Goal: Use online tool/utility: Utilize a website feature to perform a specific function

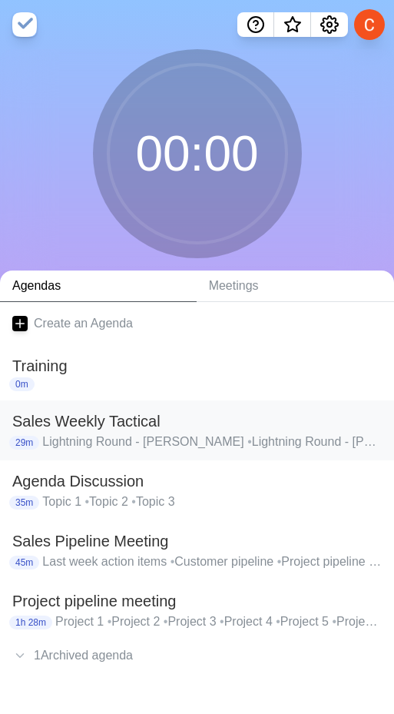
click at [102, 448] on p "Lightning Round - [PERSON_NAME] • Lightning Round - [PERSON_NAME] • Lightning R…" at bounding box center [212, 442] width 340 height 18
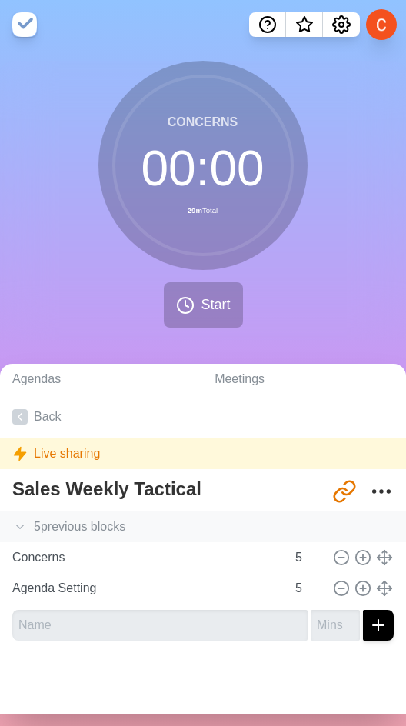
click at [70, 527] on div "5 previous block s" at bounding box center [203, 526] width 406 height 31
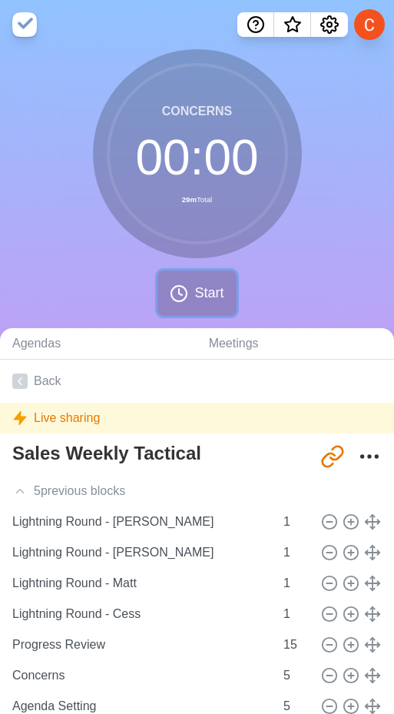
click at [193, 301] on button "Start" at bounding box center [197, 293] width 78 height 45
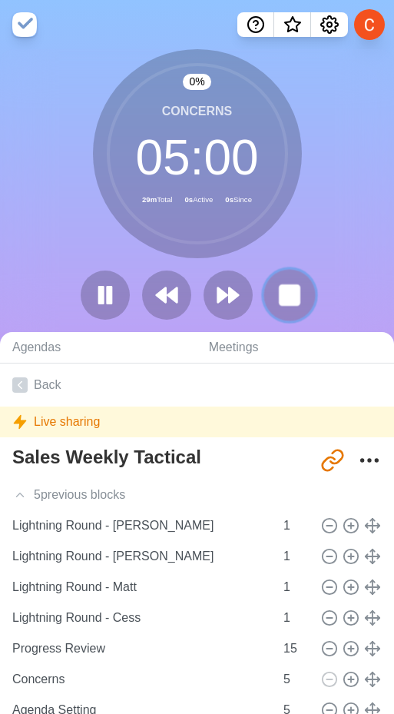
click at [285, 294] on rect at bounding box center [289, 294] width 19 height 19
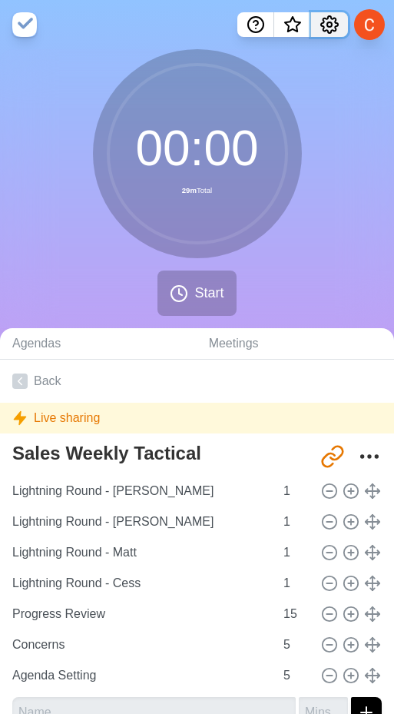
click at [327, 18] on icon "Settings" at bounding box center [329, 24] width 17 height 17
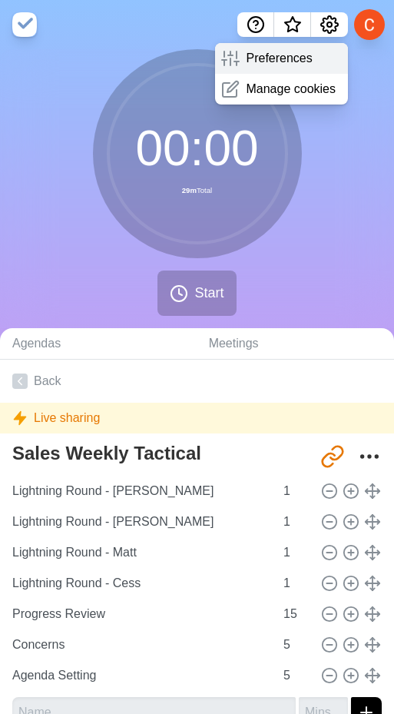
click at [278, 55] on p "Preferences" at bounding box center [279, 58] width 66 height 18
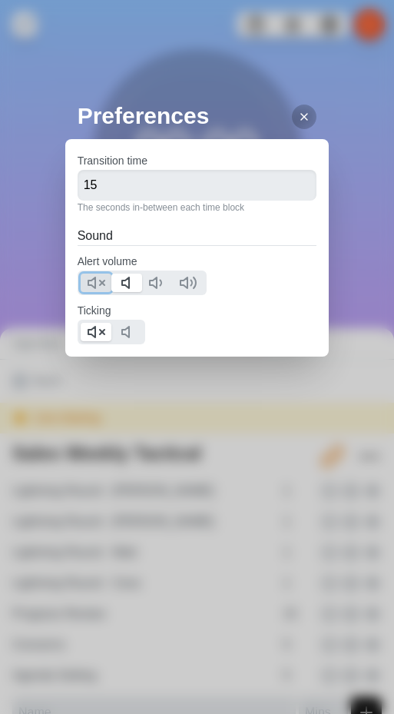
click at [99, 278] on icon at bounding box center [96, 283] width 18 height 18
click at [301, 112] on div at bounding box center [304, 117] width 25 height 25
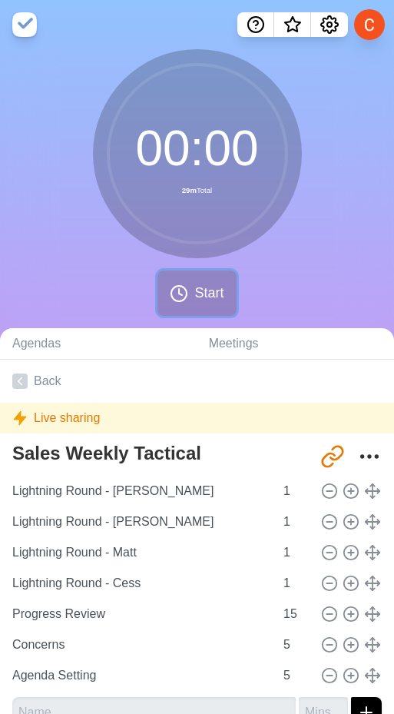
click at [211, 304] on button "Start" at bounding box center [197, 293] width 78 height 45
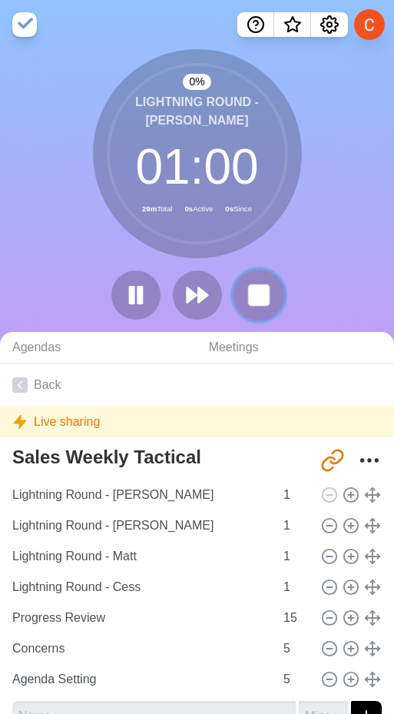
click at [253, 300] on rect at bounding box center [258, 294] width 19 height 19
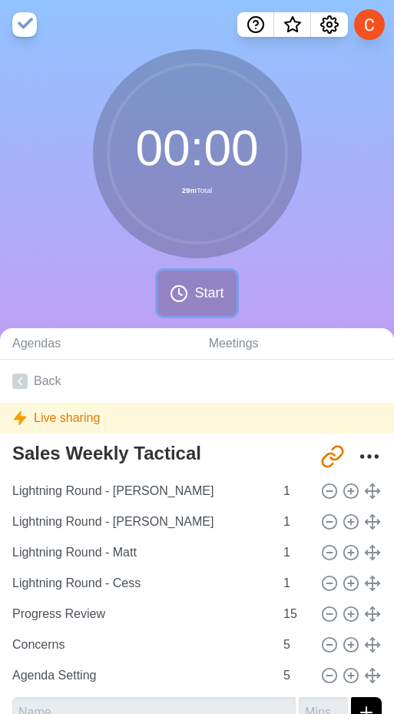
click at [193, 296] on button "Start" at bounding box center [197, 293] width 78 height 45
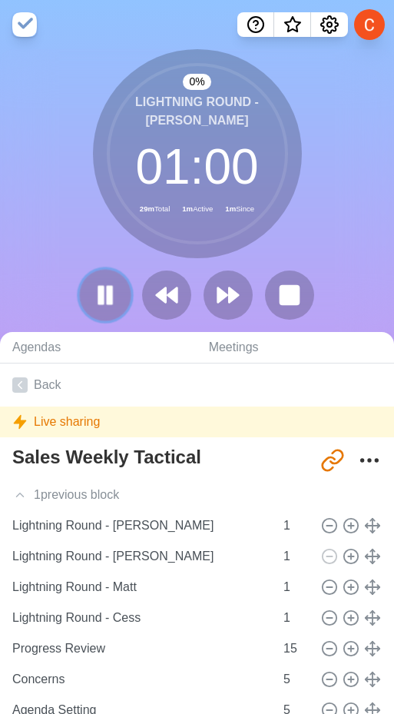
click at [103, 291] on rect at bounding box center [100, 295] width 5 height 17
click at [103, 291] on polygon at bounding box center [105, 295] width 15 height 18
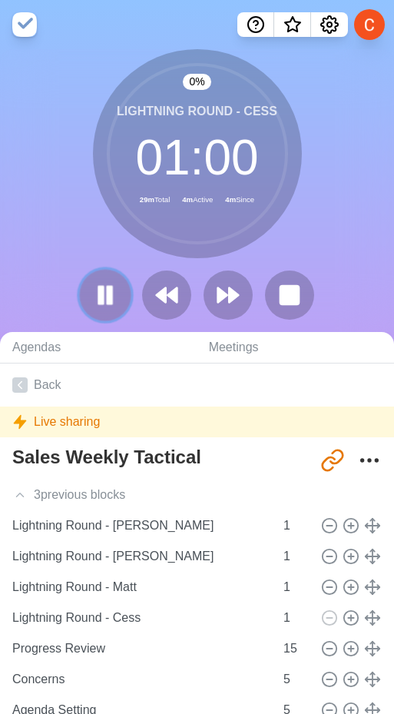
click at [103, 311] on button at bounding box center [105, 295] width 52 height 52
click at [98, 292] on polygon at bounding box center [105, 294] width 15 height 19
click at [111, 309] on button at bounding box center [105, 295] width 52 height 52
click at [111, 309] on button at bounding box center [105, 295] width 49 height 49
